Goal: Check status: Check status

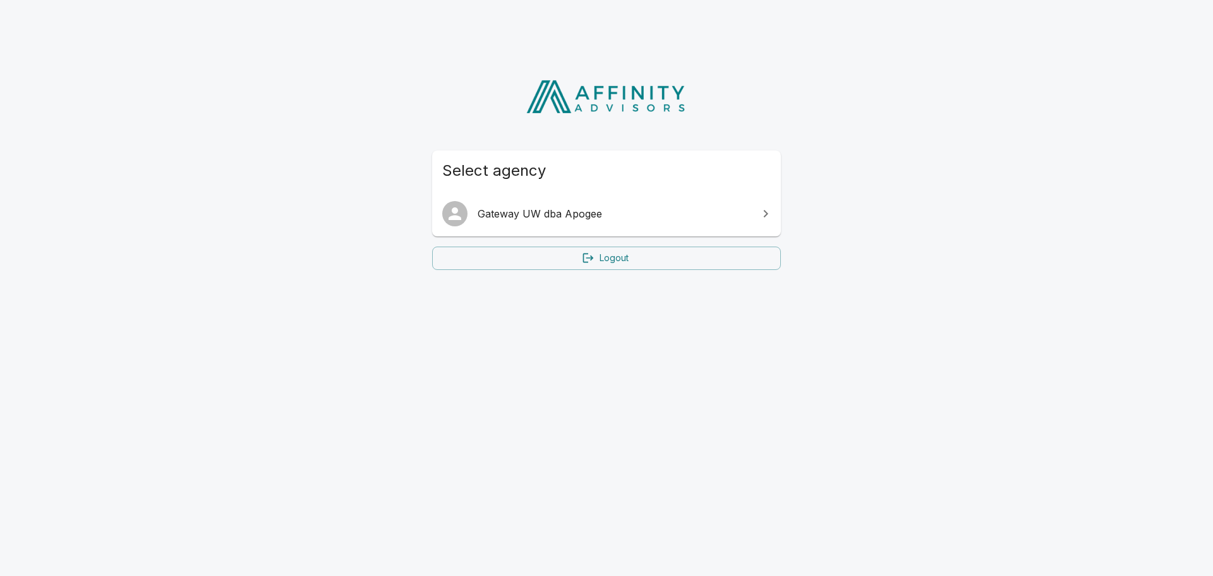
click at [483, 220] on span "Gateway UW dba Apogee" at bounding box center [614, 213] width 273 height 15
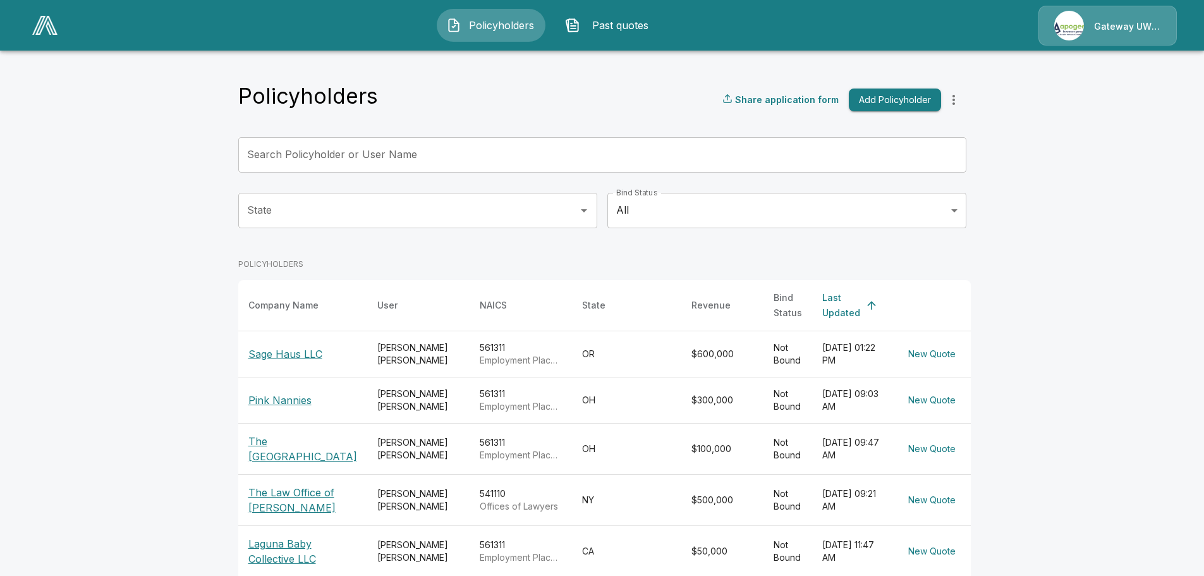
click at [649, 13] on button "Past quotes" at bounding box center [609, 25] width 109 height 33
click at [639, 19] on span "Past quotes" at bounding box center [619, 25] width 69 height 15
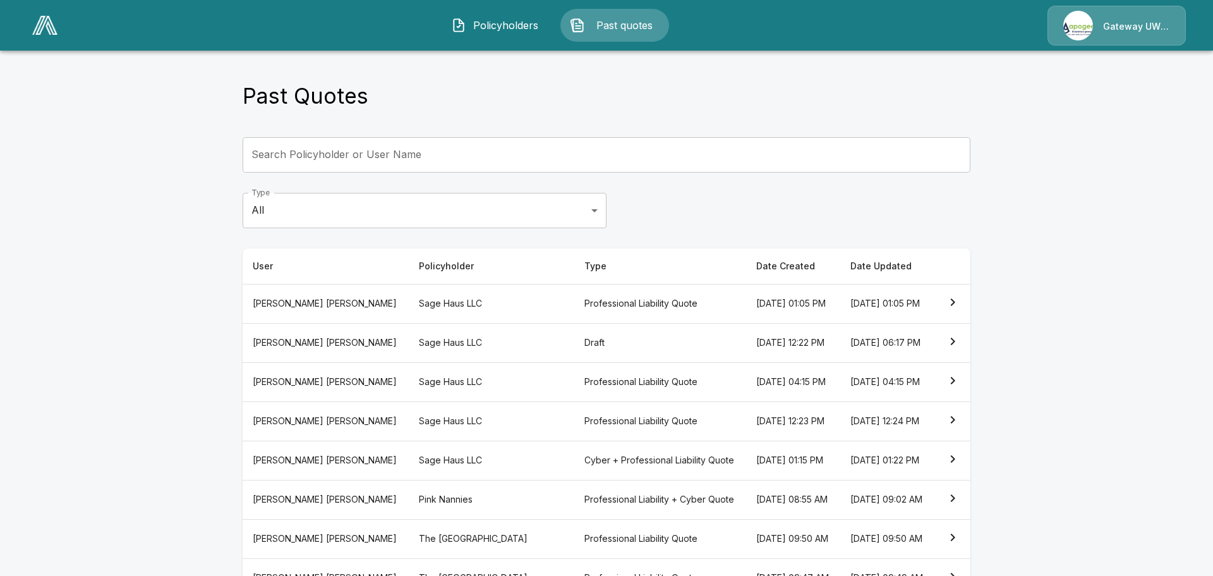
click at [381, 215] on body "Policyholders Past quotes Gateway UW dba Apogee Past Quotes Search Policyholder…" at bounding box center [606, 365] width 1213 height 731
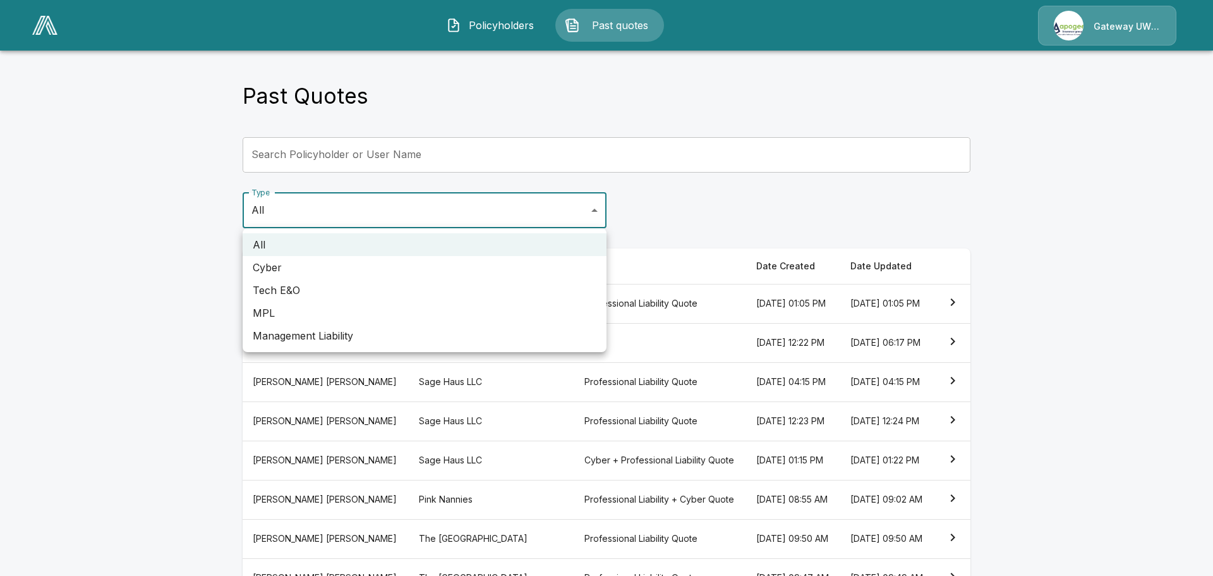
click at [385, 143] on div at bounding box center [606, 288] width 1213 height 576
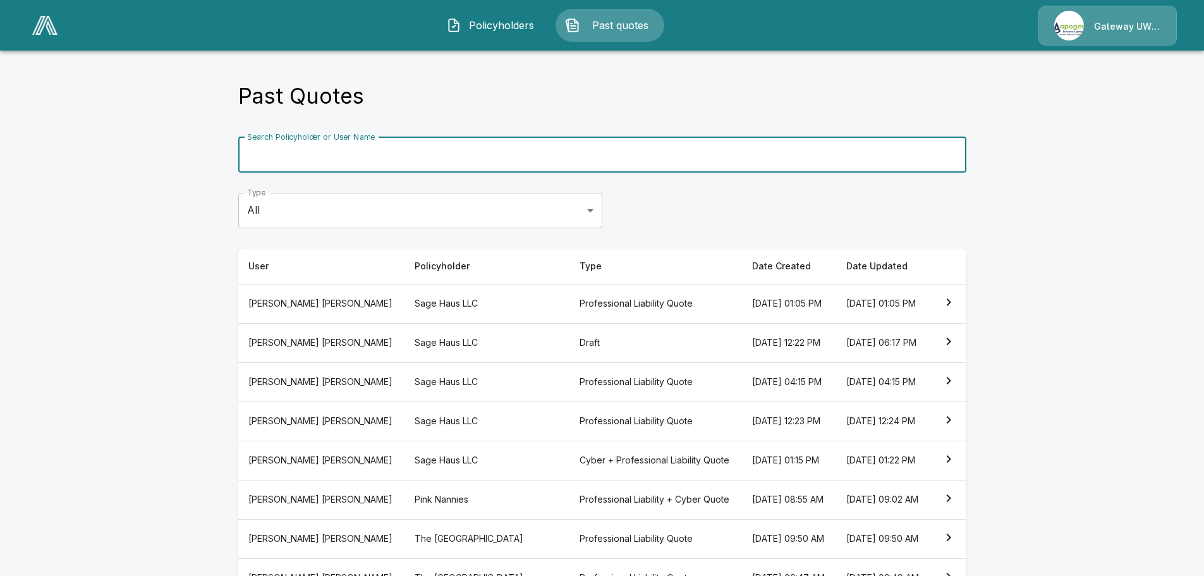
click at [376, 164] on input "Search Policyholder or User Name" at bounding box center [595, 154] width 714 height 35
type input "**********"
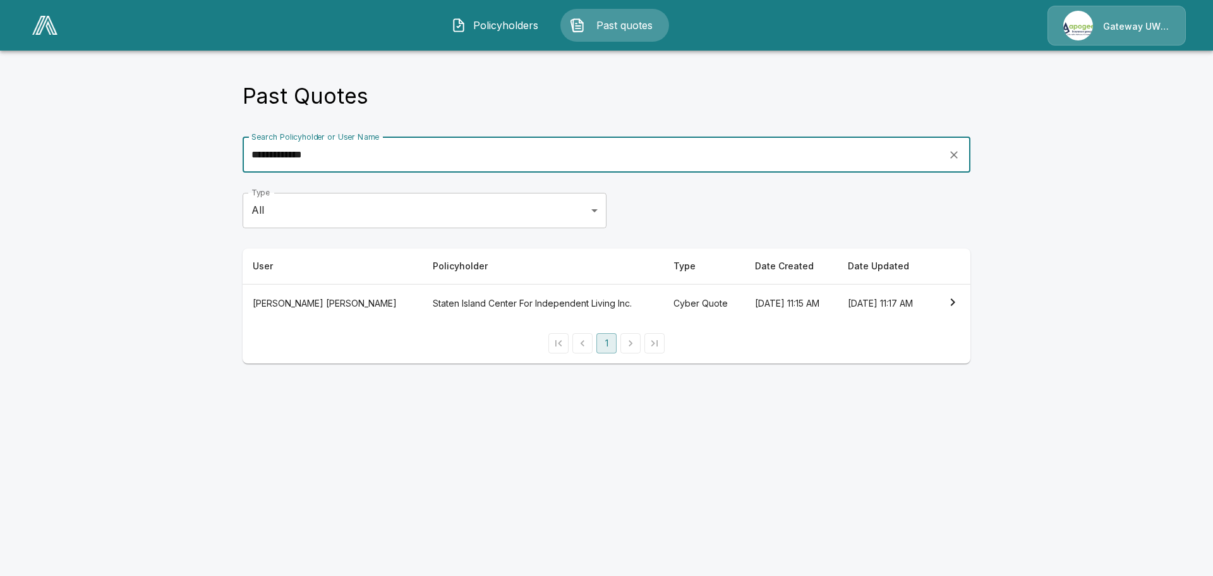
click at [912, 297] on th "[DATE] 11:17 AM" at bounding box center [885, 303] width 94 height 39
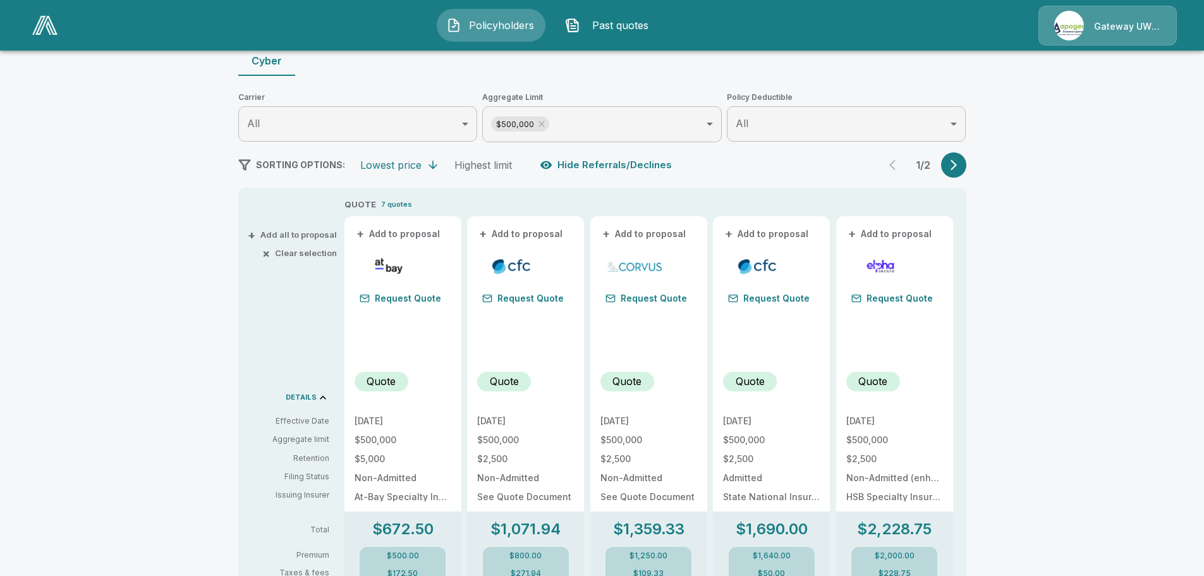
scroll to position [109, 0]
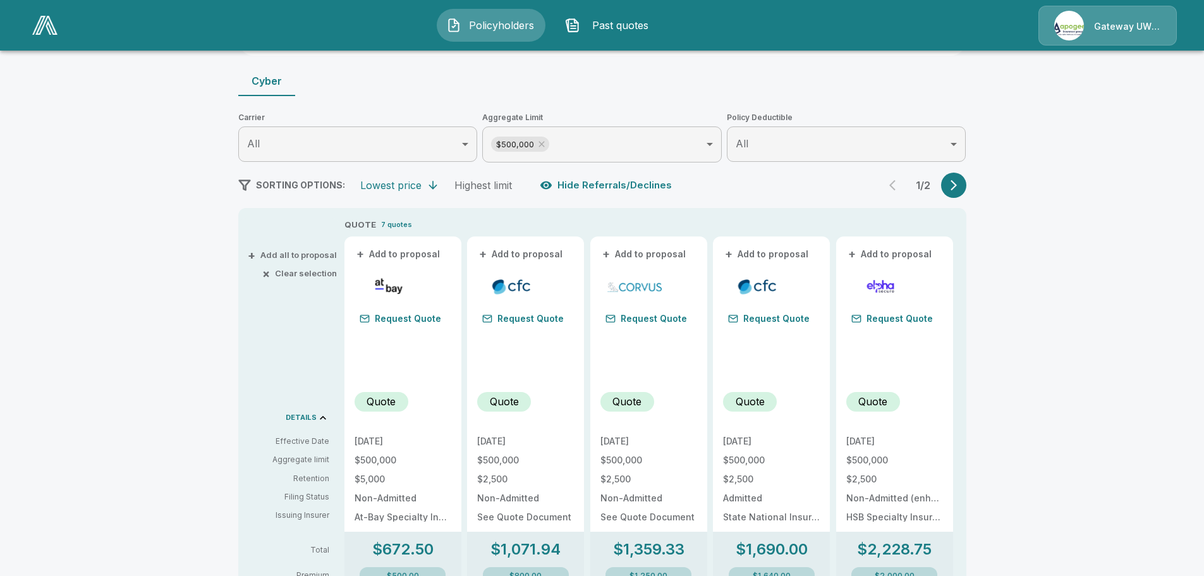
click at [946, 193] on div "1 / 2" at bounding box center [923, 184] width 86 height 25
click at [958, 188] on icon "button" at bounding box center [953, 185] width 13 height 13
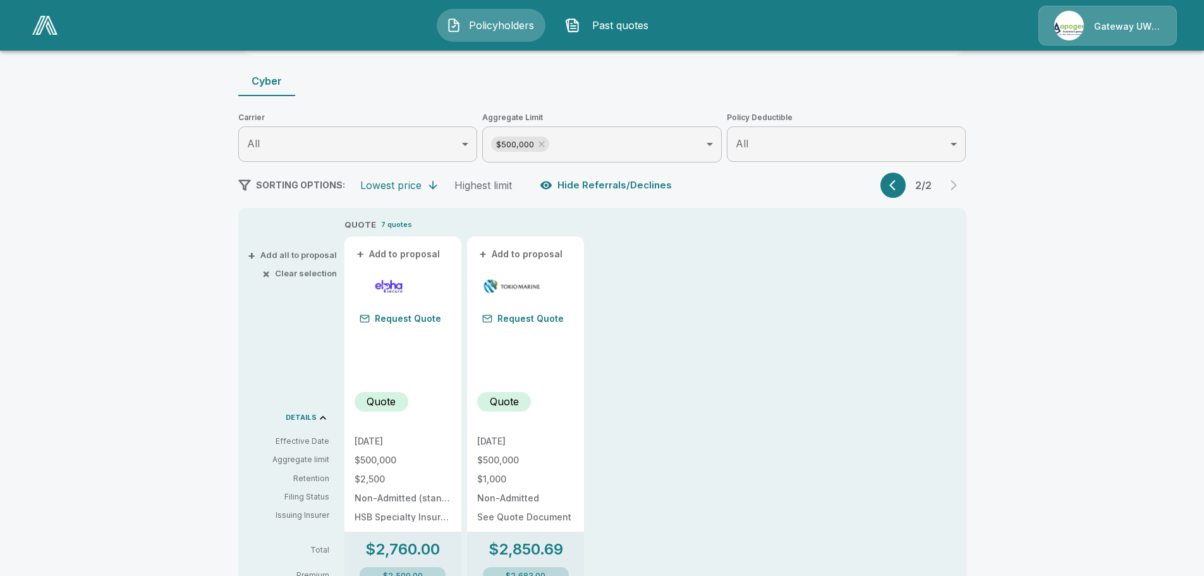
click at [899, 185] on icon "button" at bounding box center [895, 185] width 13 height 13
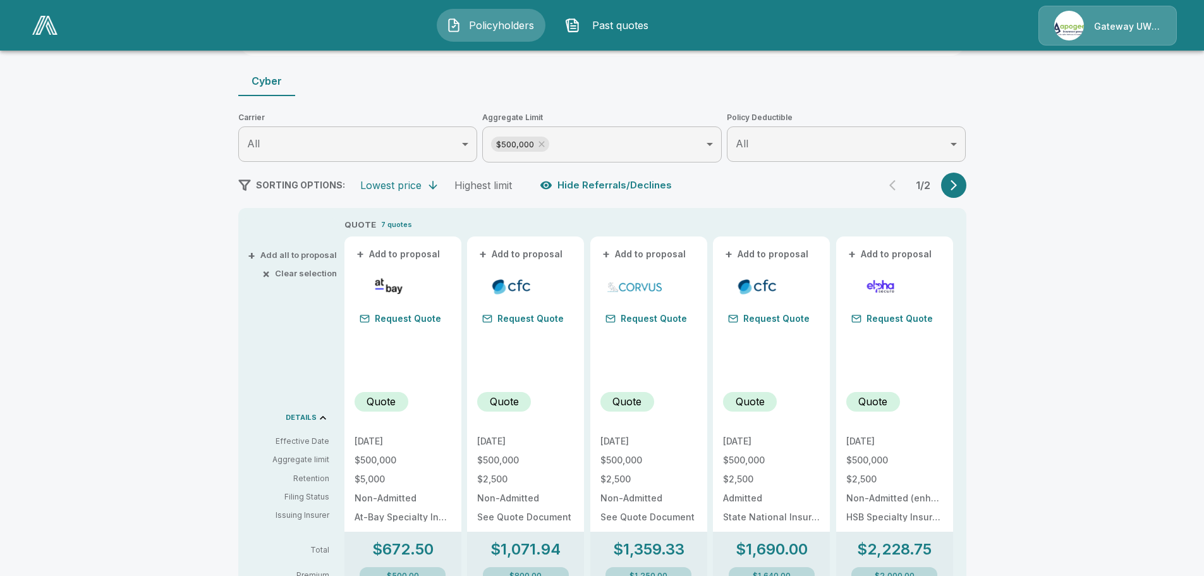
click at [545, 142] on icon at bounding box center [541, 144] width 10 height 10
